Goal: Ask a question

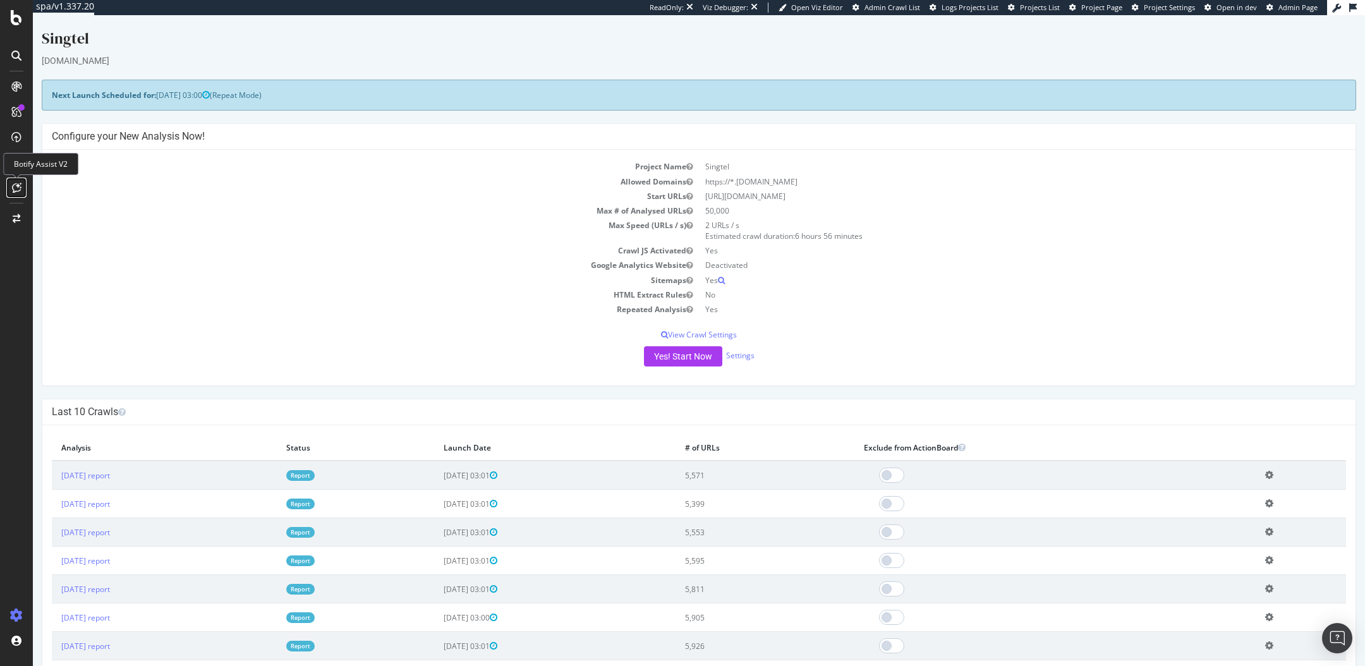
click at [14, 186] on icon at bounding box center [16, 188] width 9 height 10
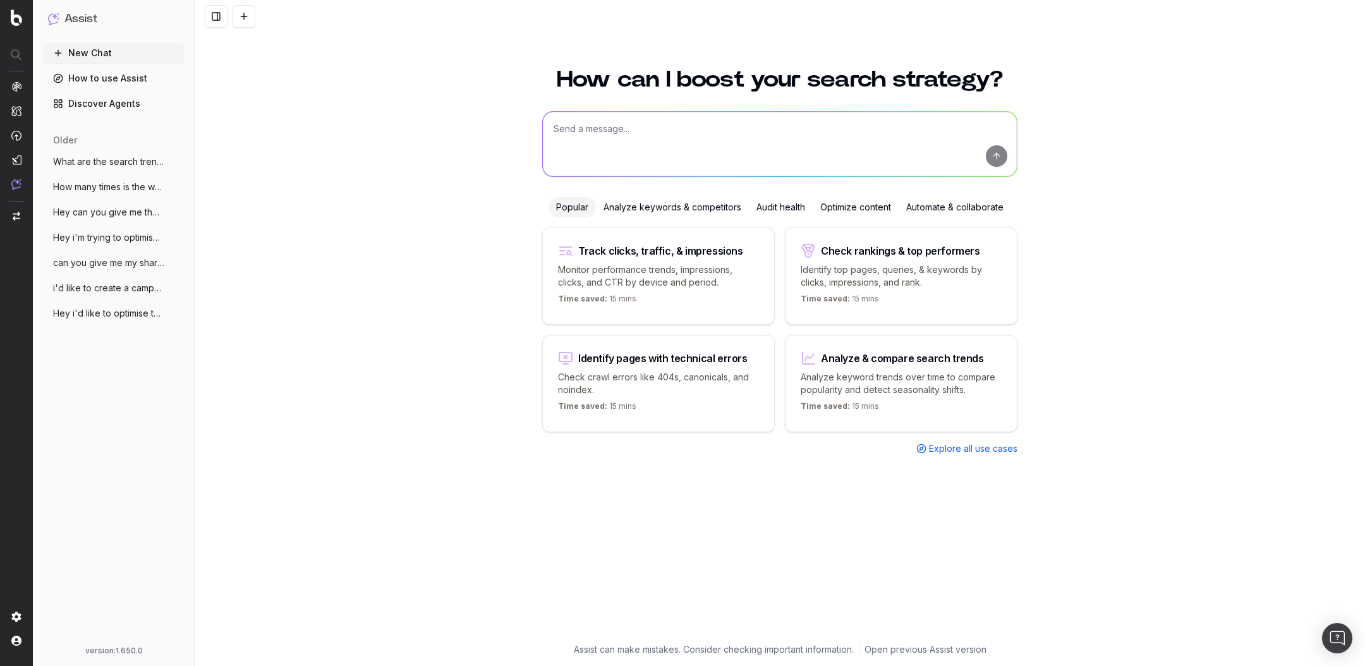
click at [598, 137] on textarea at bounding box center [780, 144] width 474 height 64
type textarea "what is my current share of voice for Iphone 17 related queries in [GEOGRAPHIC_…"
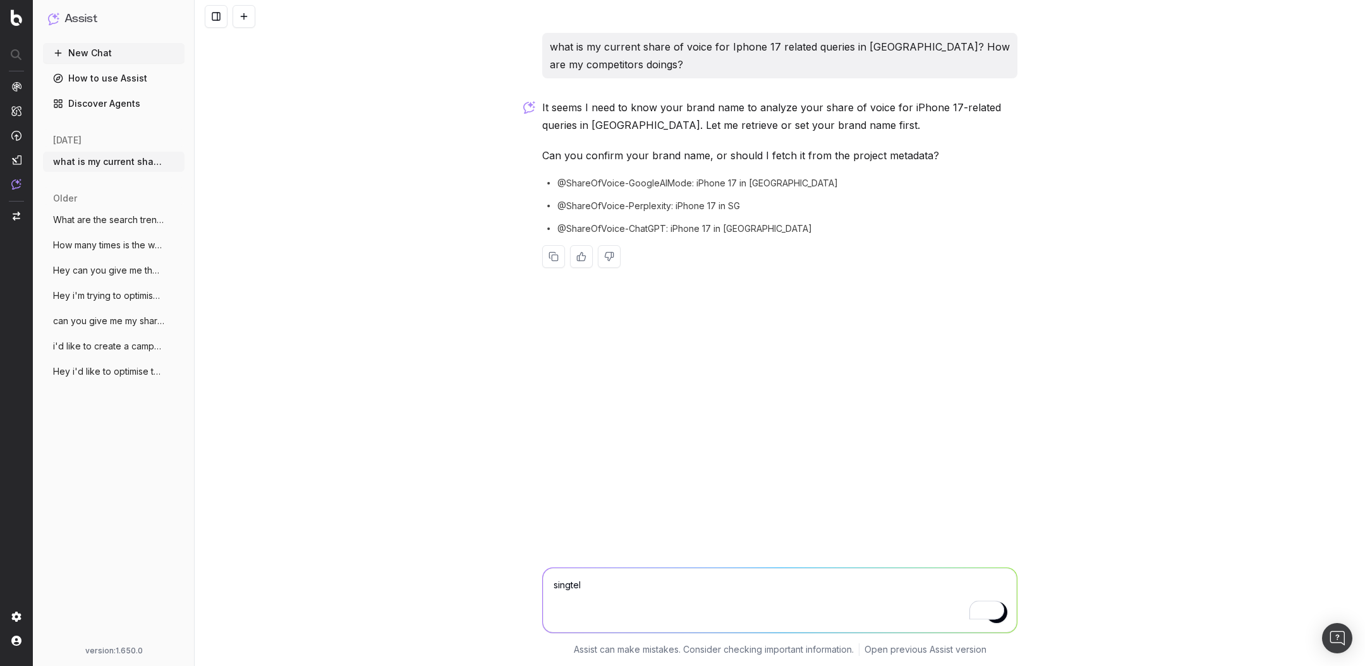
type textarea "singtel"
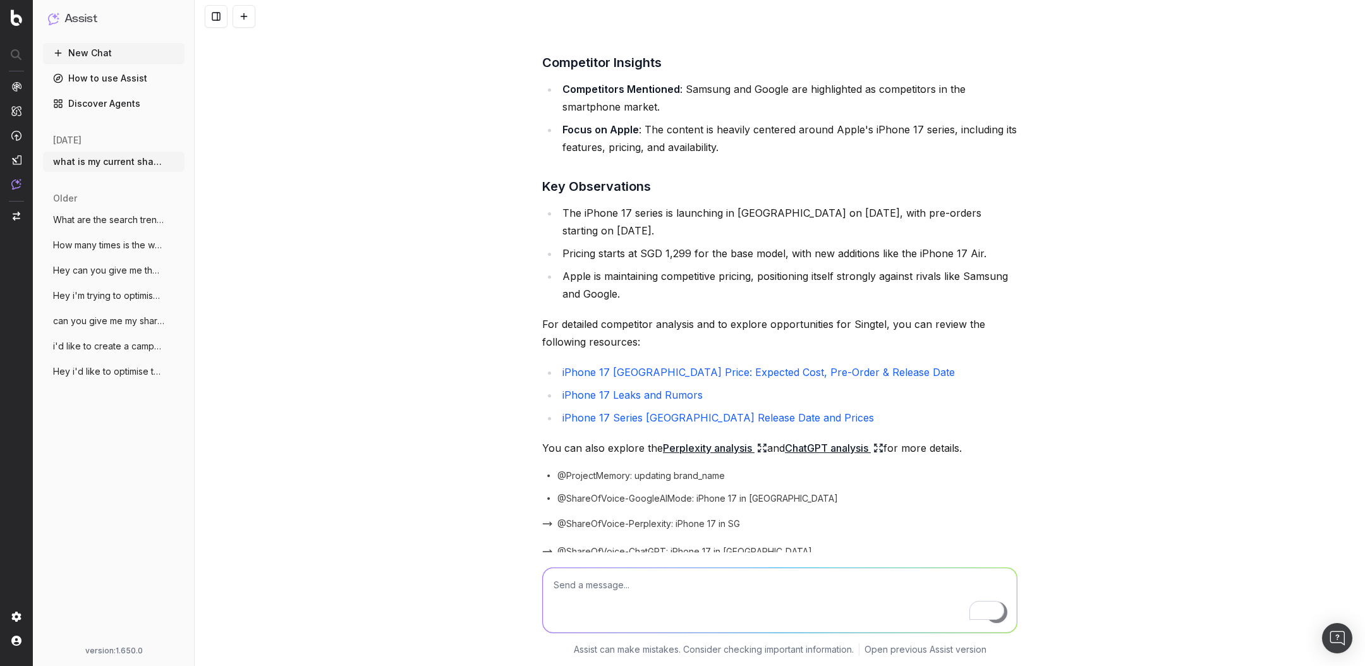
scroll to position [442, 0]
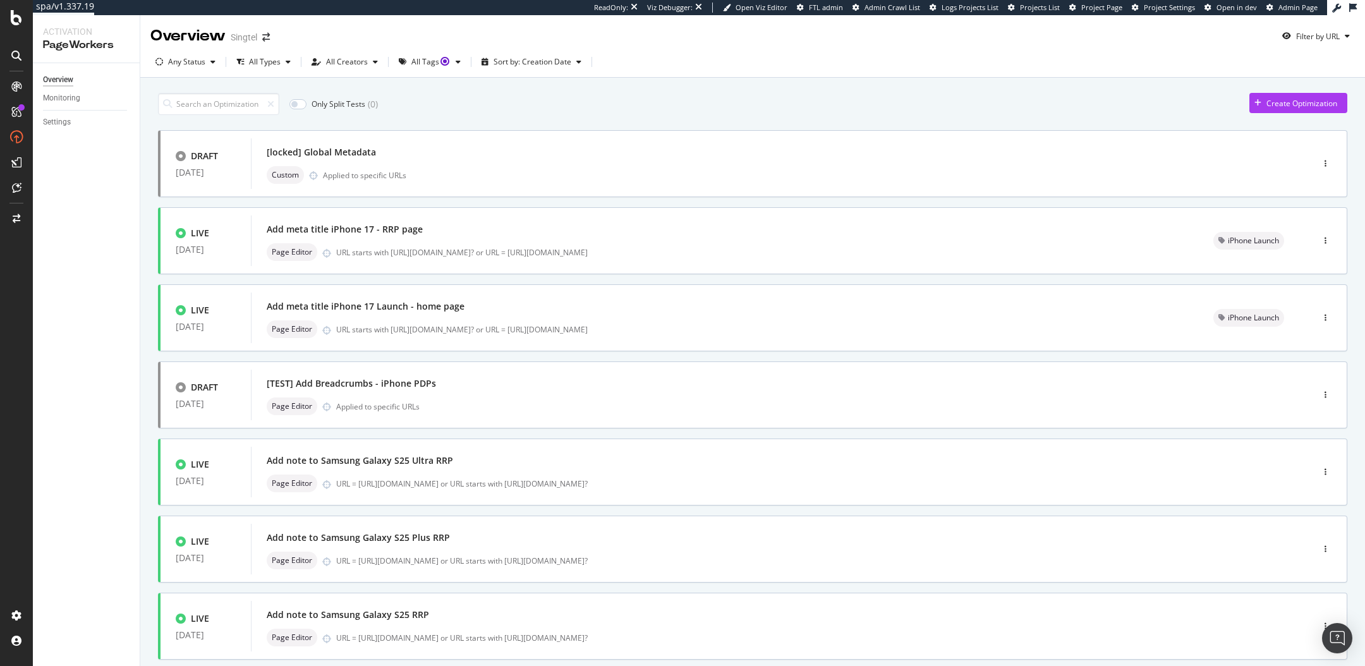
scroll to position [78, 0]
